Goal: Information Seeking & Learning: Learn about a topic

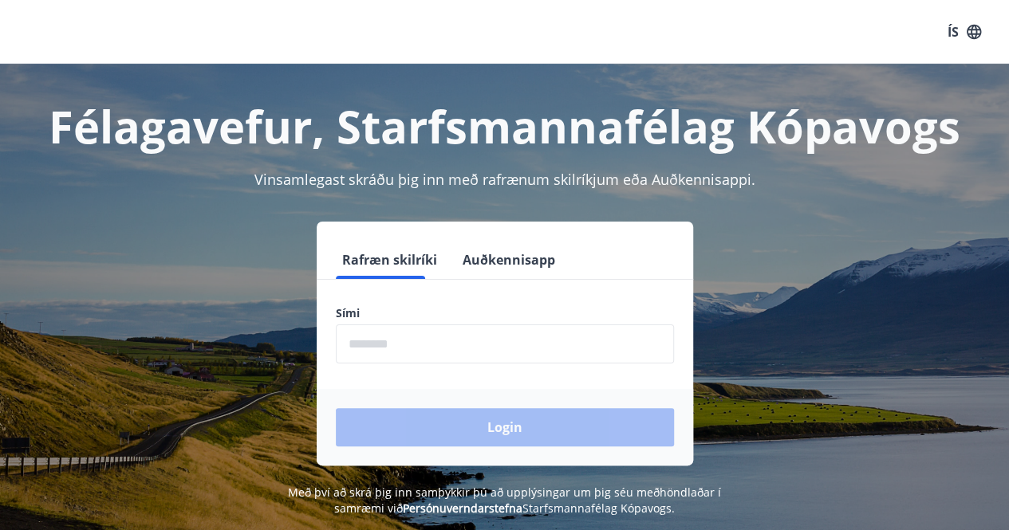
click at [421, 350] on input "phone" at bounding box center [505, 344] width 338 height 39
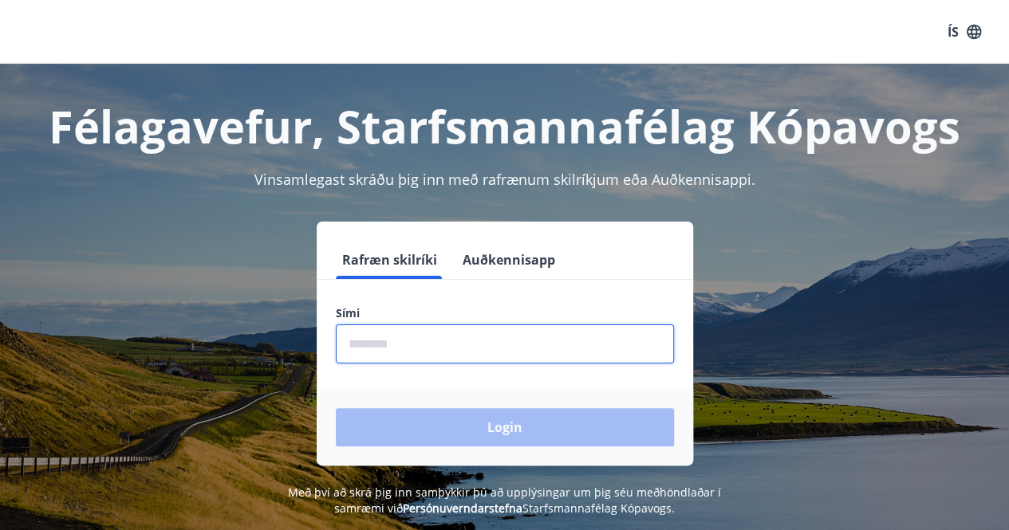
type input "********"
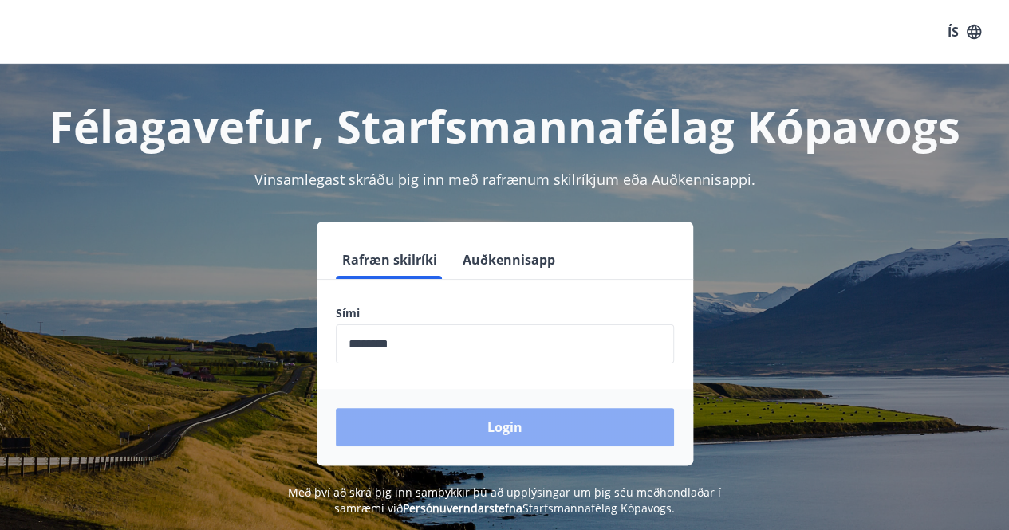
click at [470, 431] on button "Login" at bounding box center [505, 427] width 338 height 38
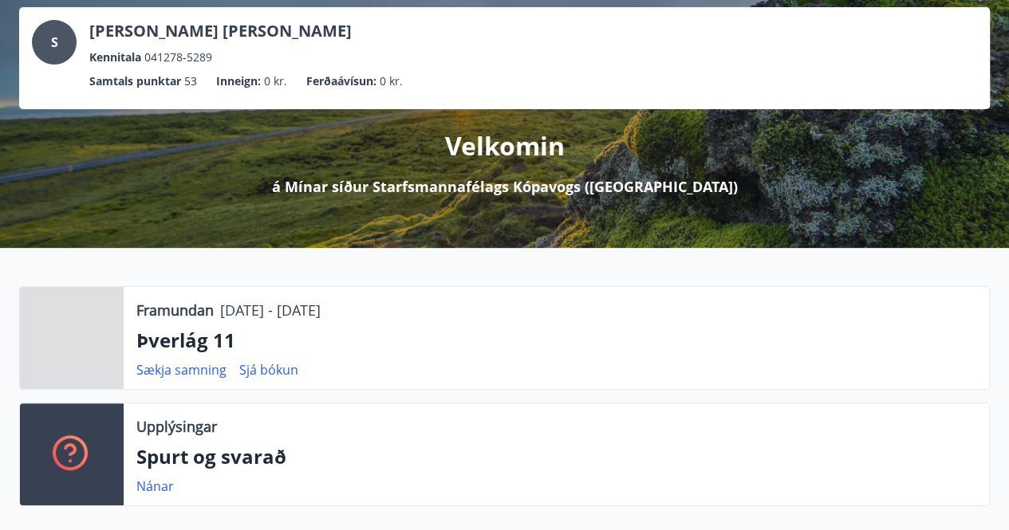
scroll to position [100, 0]
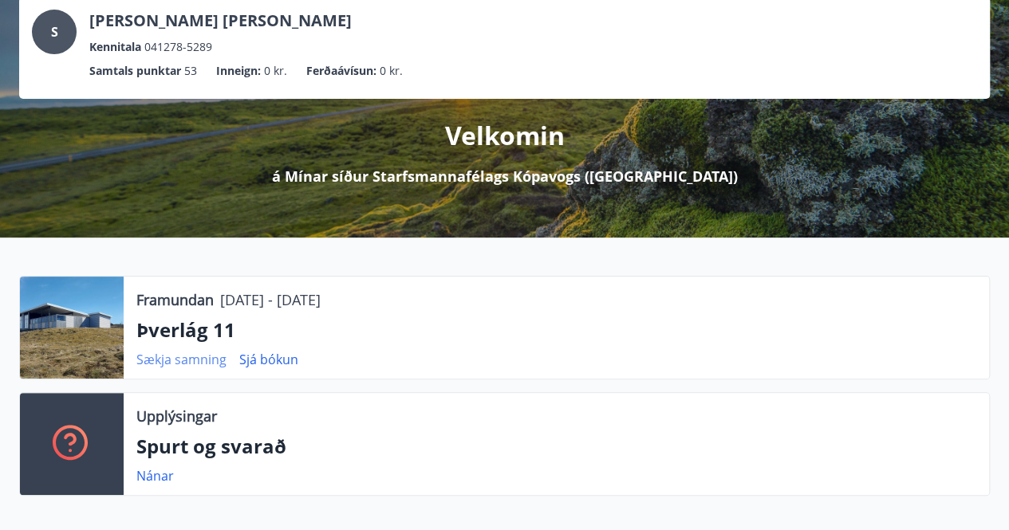
click at [198, 358] on link "Sækja samning" at bounding box center [181, 360] width 90 height 18
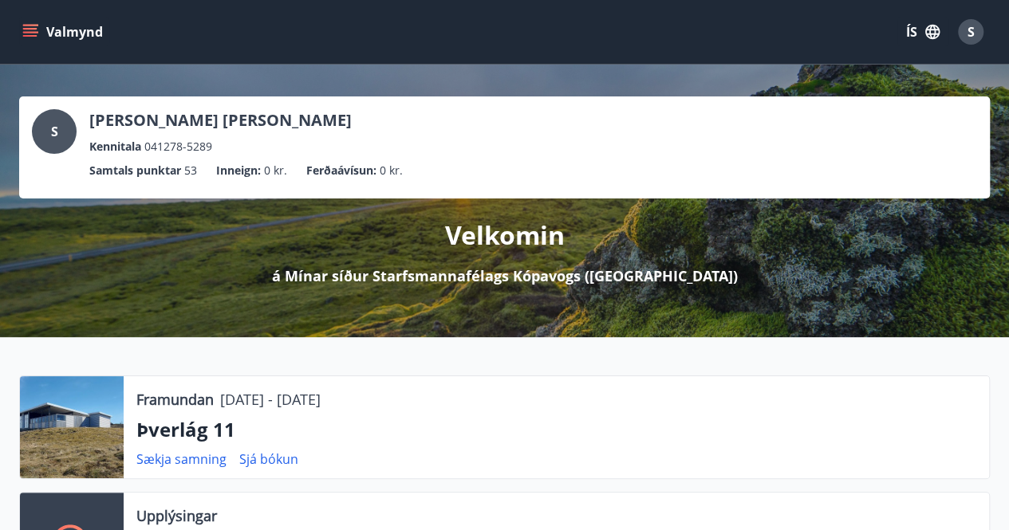
click at [37, 27] on icon "menu" at bounding box center [30, 32] width 16 height 16
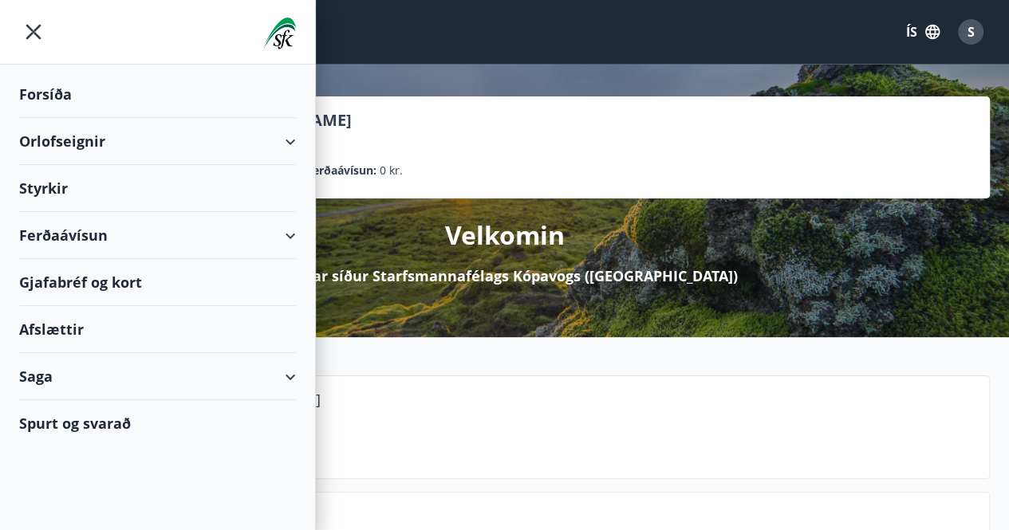
click at [166, 147] on div "Orlofseignir" at bounding box center [157, 141] width 277 height 47
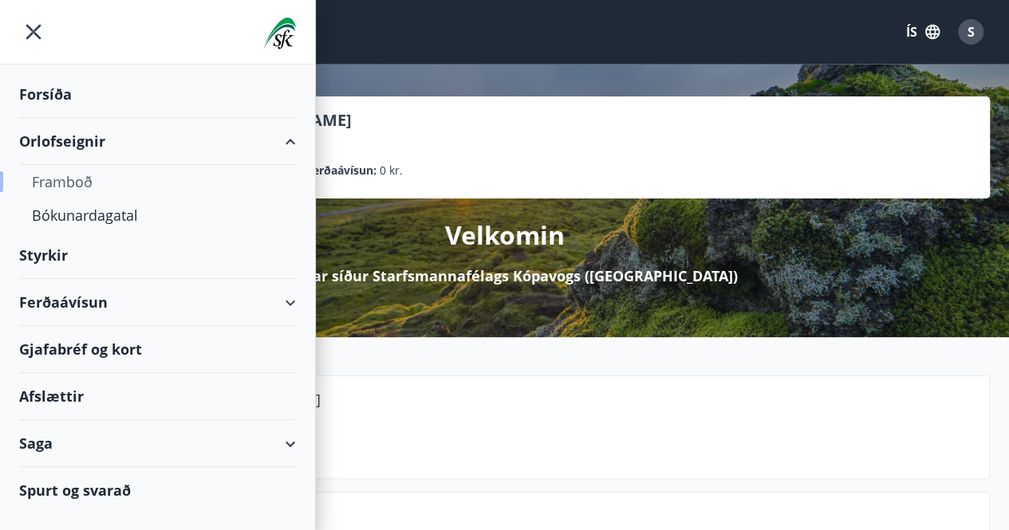
click at [77, 184] on div "Framboð" at bounding box center [157, 181] width 251 height 33
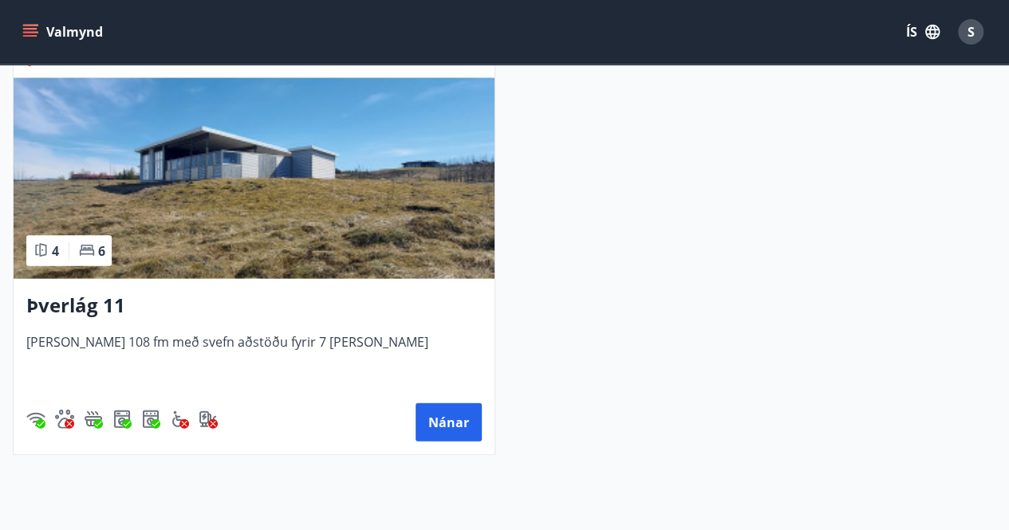
scroll to position [1610, 0]
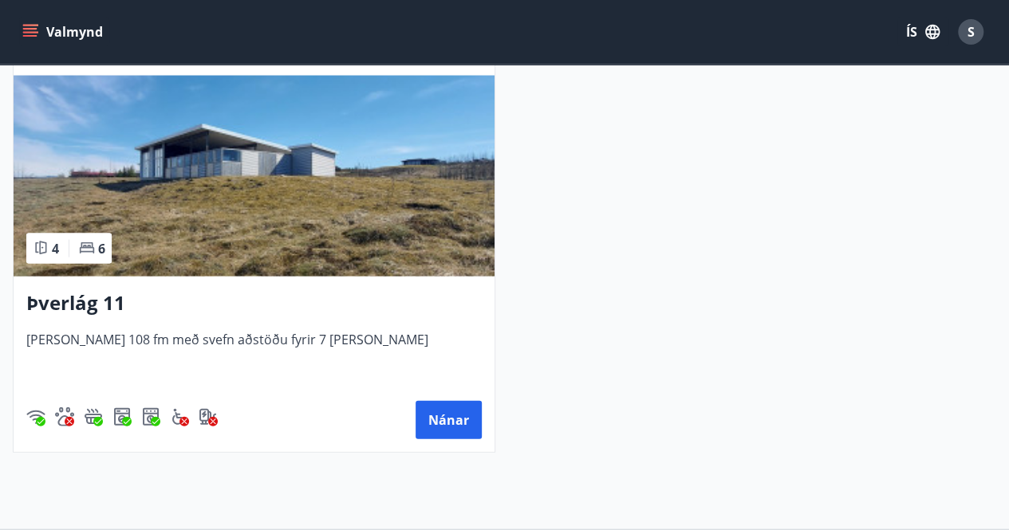
click at [94, 305] on h3 "Þverlág 11" at bounding box center [253, 303] width 455 height 29
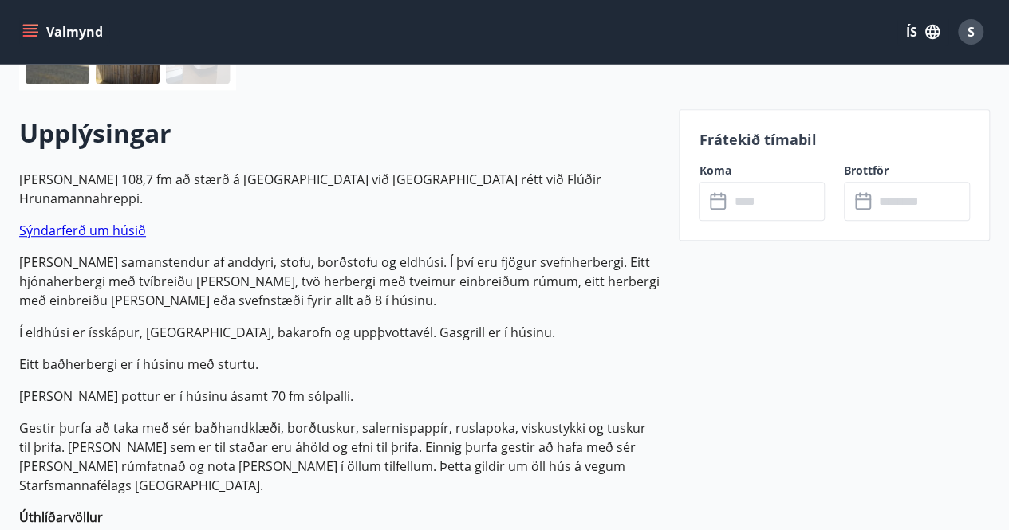
scroll to position [440, 0]
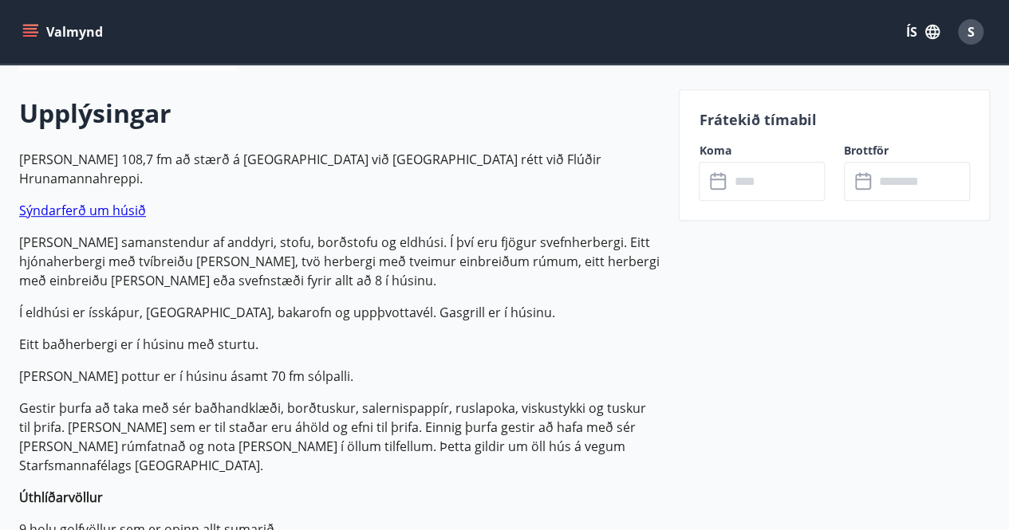
click at [96, 202] on link "Sýndarferð um húsið" at bounding box center [82, 211] width 127 height 18
